Goal: Book appointment/travel/reservation

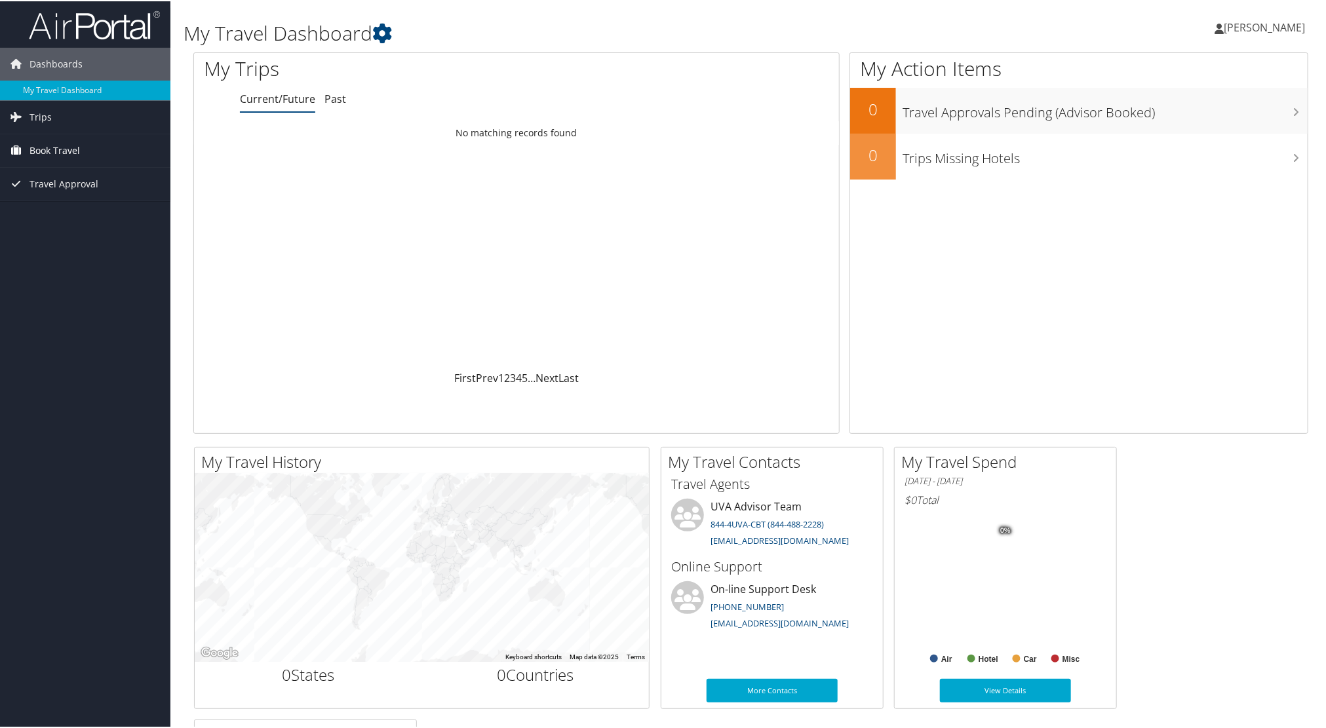
click at [44, 148] on span "Book Travel" at bounding box center [54, 149] width 50 height 33
click at [52, 206] on link "Book/Manage Online Trips" at bounding box center [85, 215] width 170 height 20
